Goal: Task Accomplishment & Management: Use online tool/utility

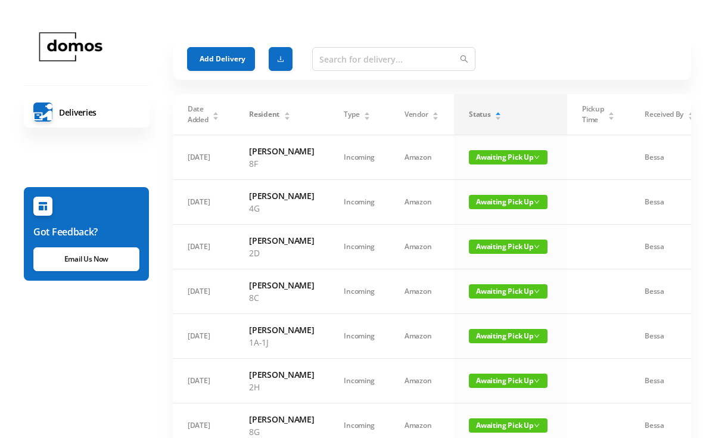
click at [219, 58] on button "Add Delivery" at bounding box center [221, 59] width 68 height 24
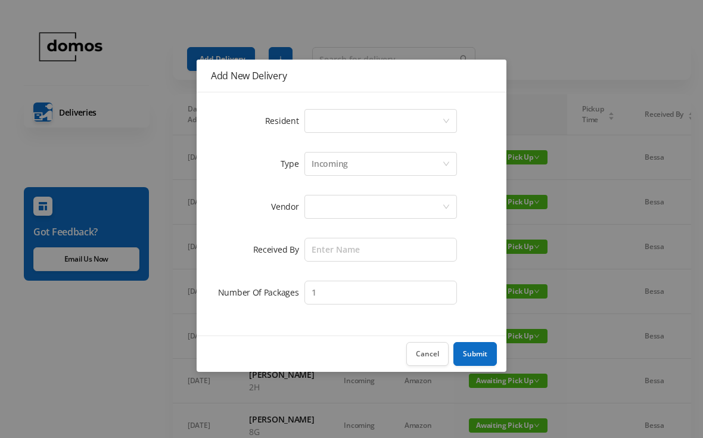
click at [384, 121] on div "Select a person" at bounding box center [377, 121] width 130 height 23
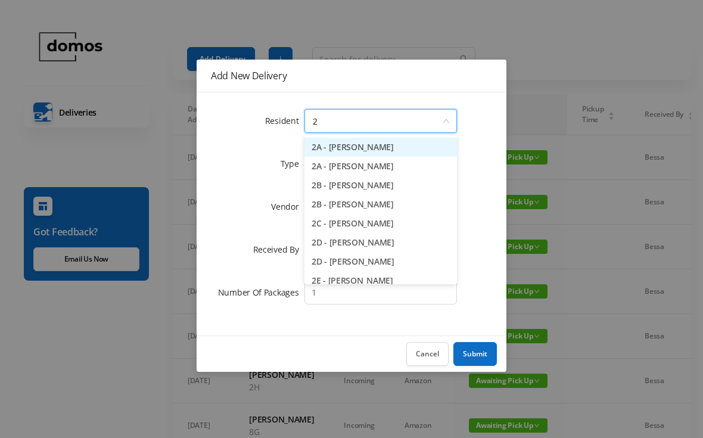
type input "2e"
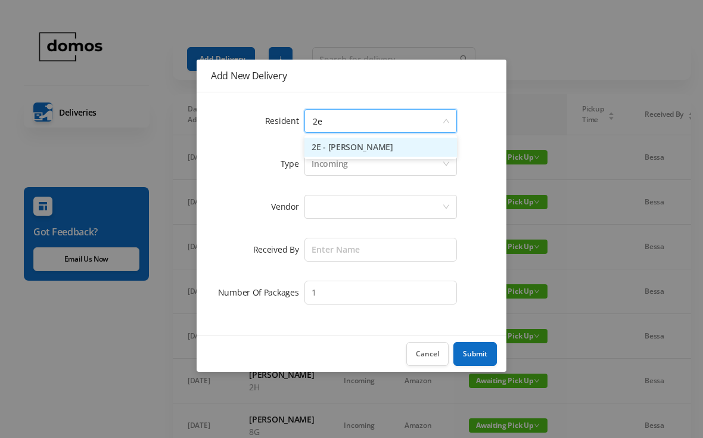
click at [373, 144] on li "2E - [PERSON_NAME]" at bounding box center [380, 147] width 152 height 19
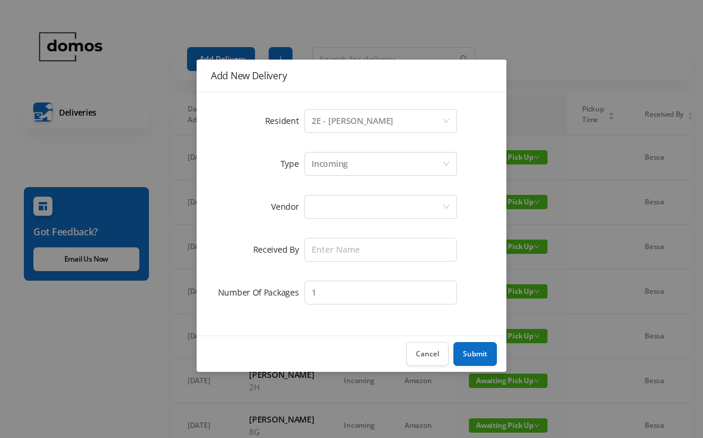
click at [384, 196] on div at bounding box center [377, 206] width 130 height 23
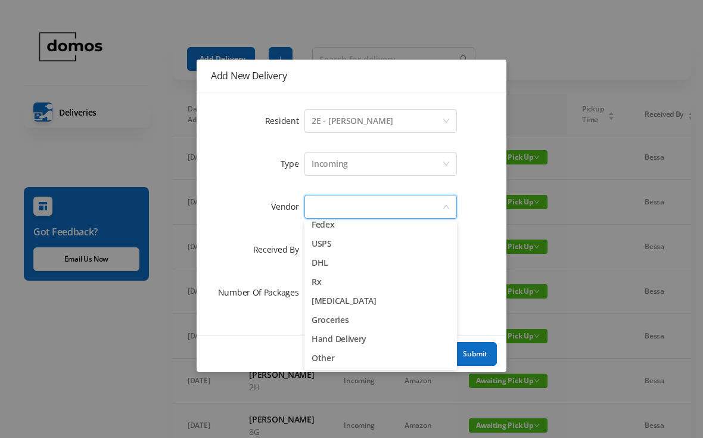
scroll to position [46, 0]
click at [333, 356] on li "Other" at bounding box center [380, 357] width 152 height 19
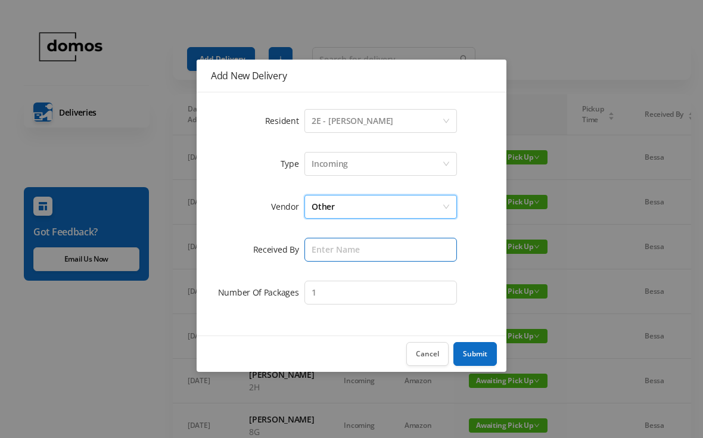
click at [381, 251] on input "text" at bounding box center [380, 250] width 152 height 24
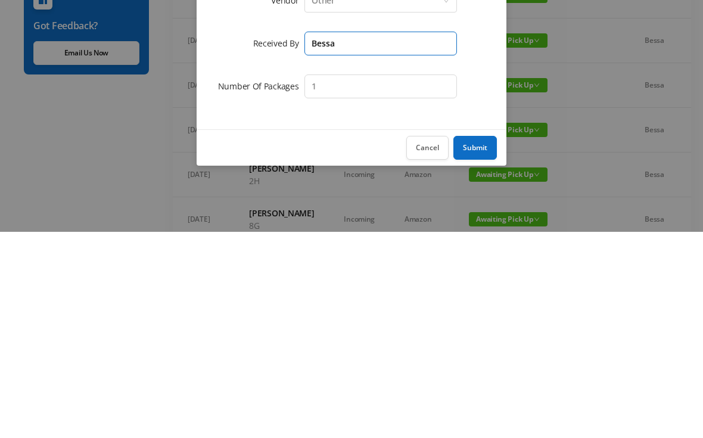
type input "Bessa"
click at [480, 342] on button "Submit" at bounding box center [474, 354] width 43 height 24
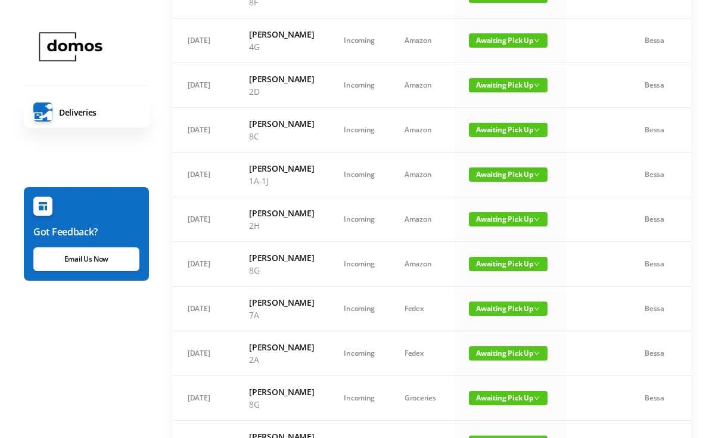
click at [316, 63] on td "[PERSON_NAME] 4G" at bounding box center [281, 40] width 95 height 45
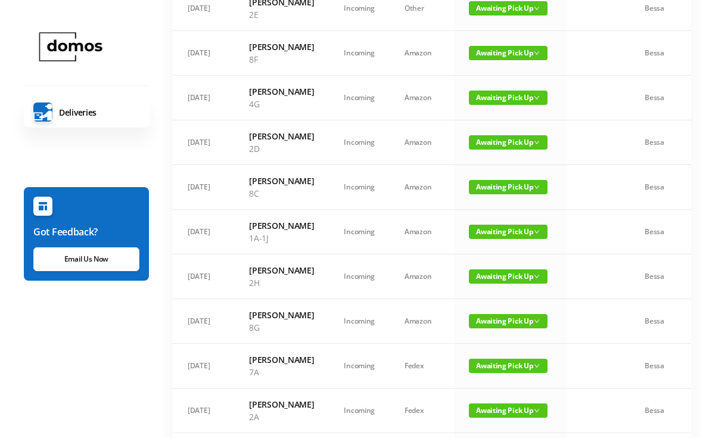
scroll to position [0, 0]
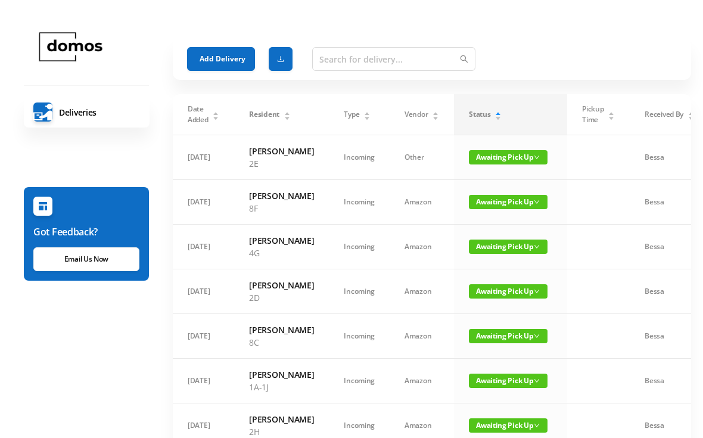
click at [492, 267] on td "Awaiting Pick Up" at bounding box center [510, 247] width 113 height 45
click at [506, 254] on span "Awaiting Pick Up" at bounding box center [508, 246] width 79 height 14
click at [493, 319] on link "Picked Up" at bounding box center [496, 319] width 77 height 19
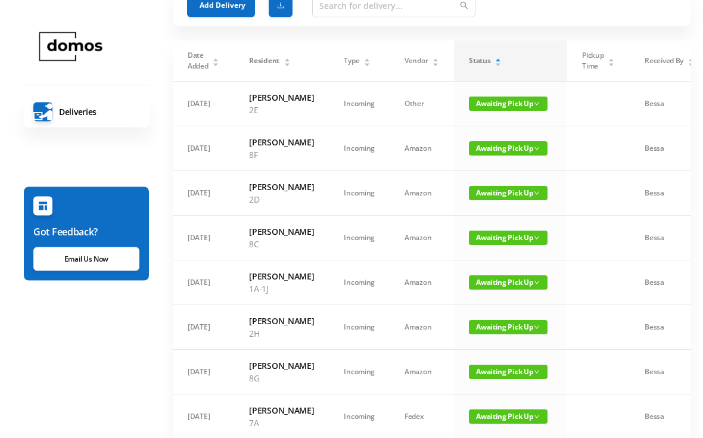
scroll to position [54, 0]
click at [510, 289] on span "Awaiting Pick Up" at bounding box center [508, 282] width 79 height 14
click at [491, 375] on link "Picked Up" at bounding box center [496, 374] width 77 height 19
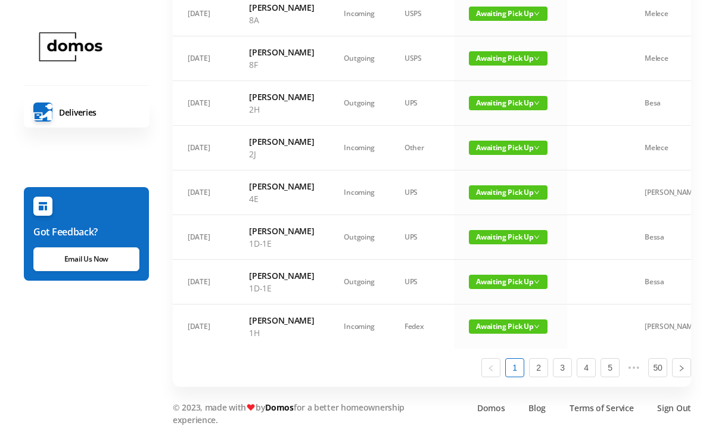
scroll to position [871, 0]
click at [540, 376] on link "2" at bounding box center [539, 368] width 18 height 18
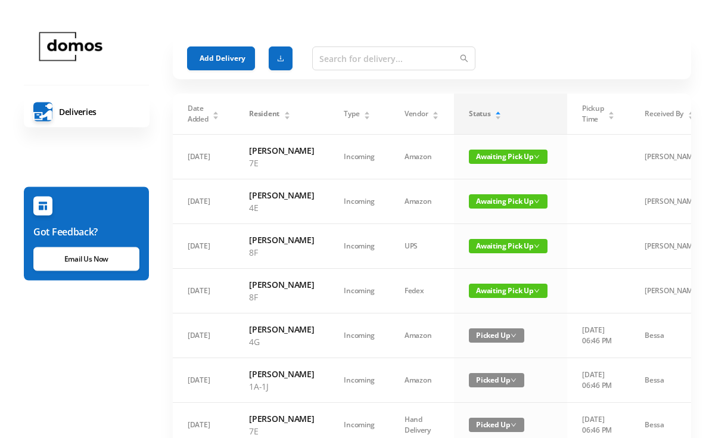
scroll to position [0, 0]
